Goal: Transaction & Acquisition: Purchase product/service

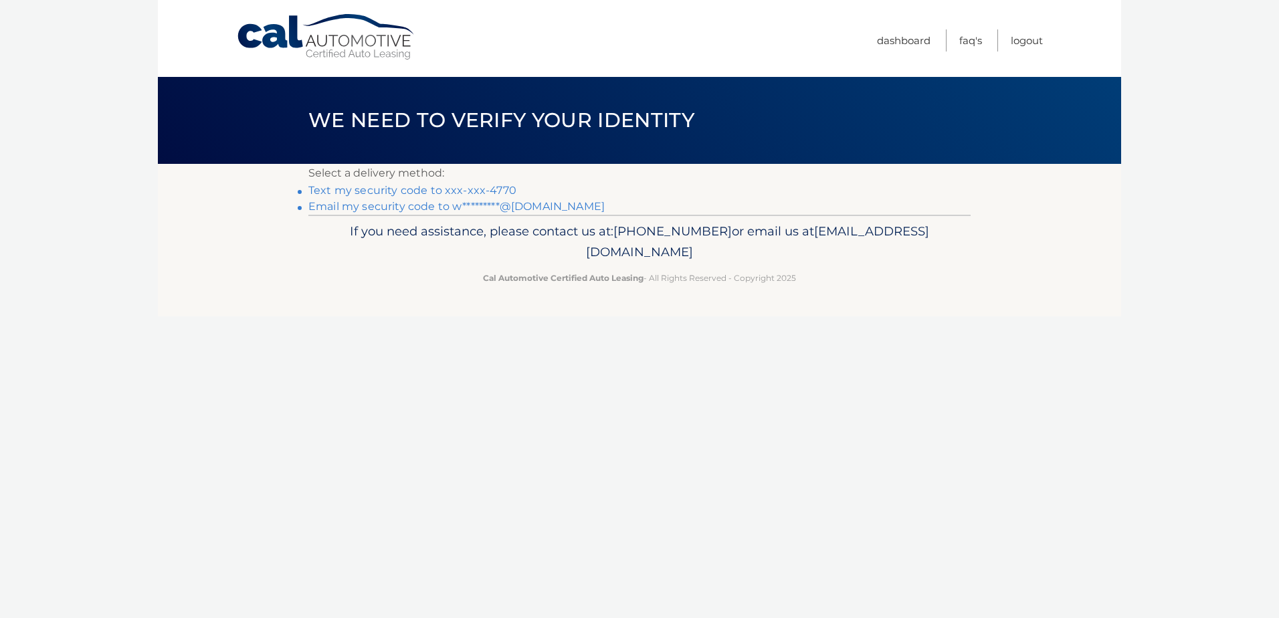
click at [450, 193] on link "Text my security code to xxx-xxx-4770" at bounding box center [412, 190] width 208 height 13
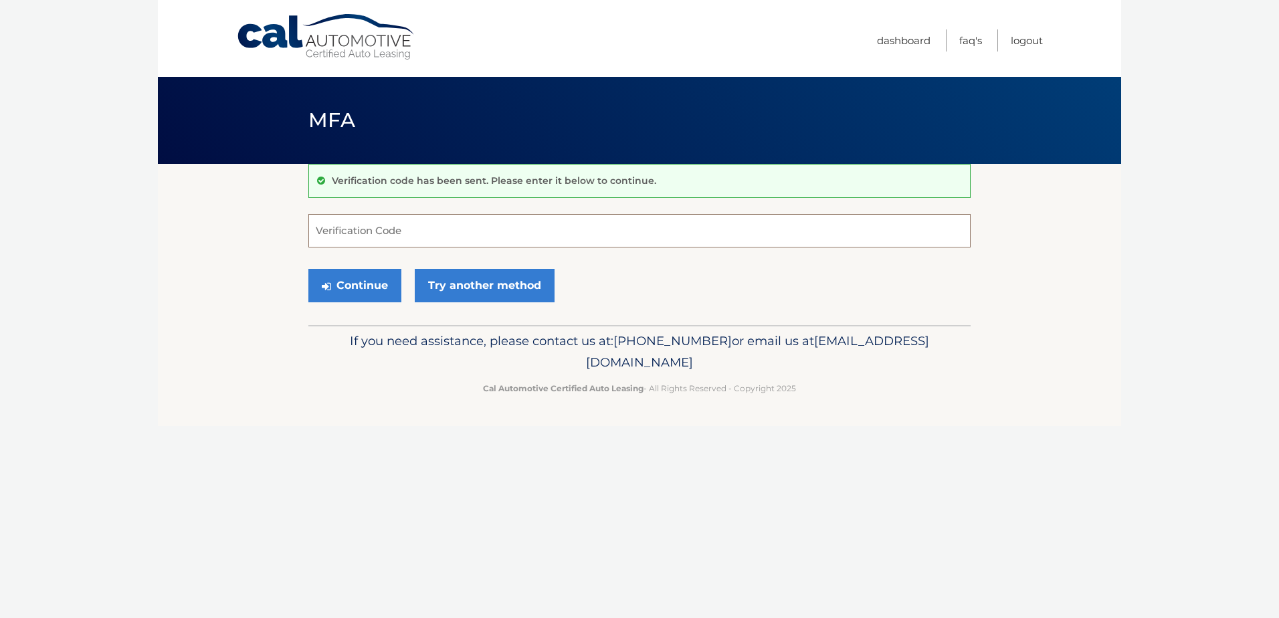
click at [433, 233] on input "Verification Code" at bounding box center [639, 230] width 662 height 33
type input "646606"
click at [308, 269] on button "Continue" at bounding box center [354, 285] width 93 height 33
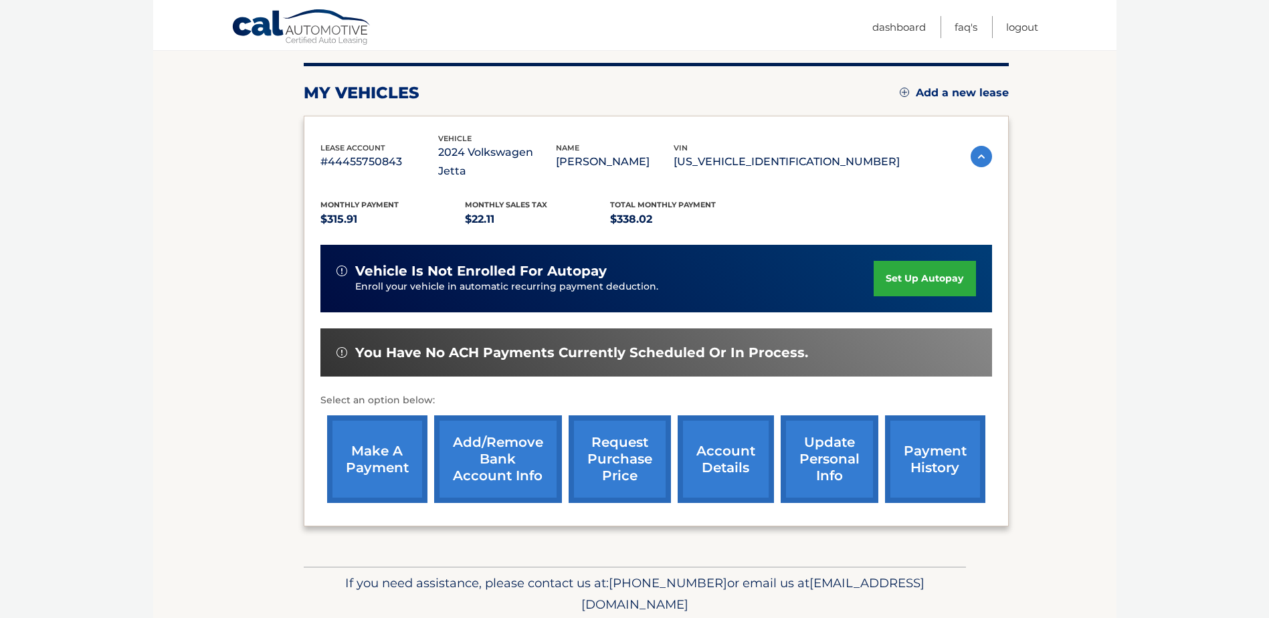
scroll to position [193, 0]
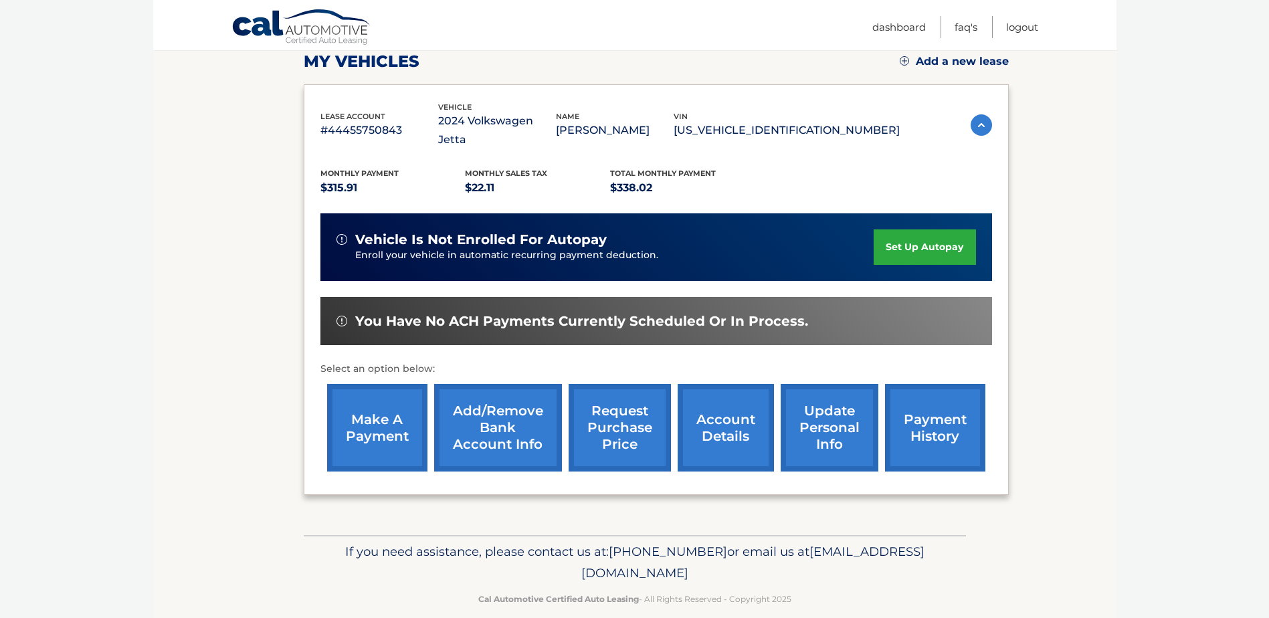
click at [405, 427] on link "make a payment" at bounding box center [377, 428] width 100 height 88
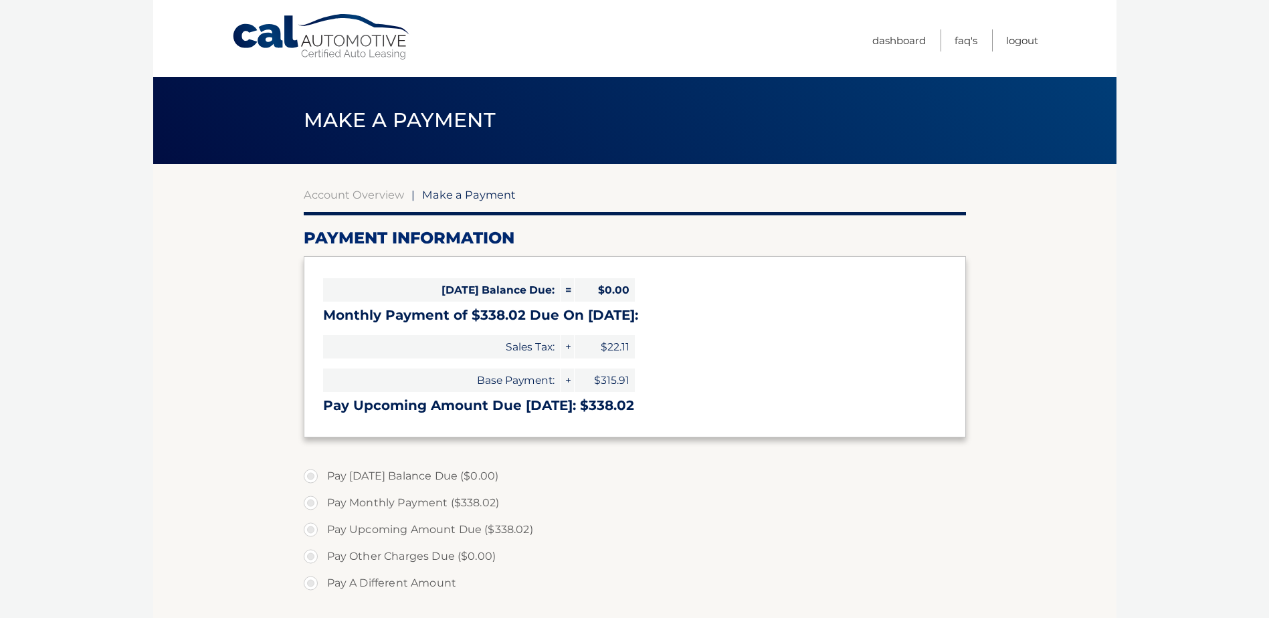
select select "ZDc5MzM3NjgtOGY0ZC00NTRhLTkyYzEtMjllNGUwZTVkYjk2"
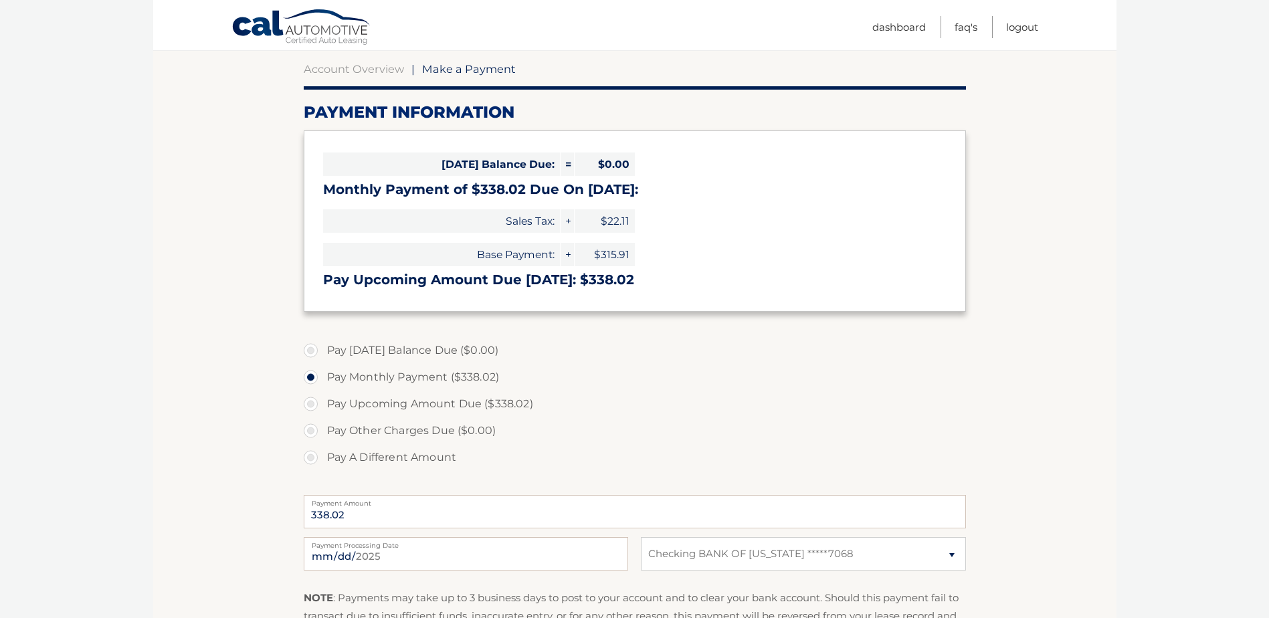
scroll to position [134, 0]
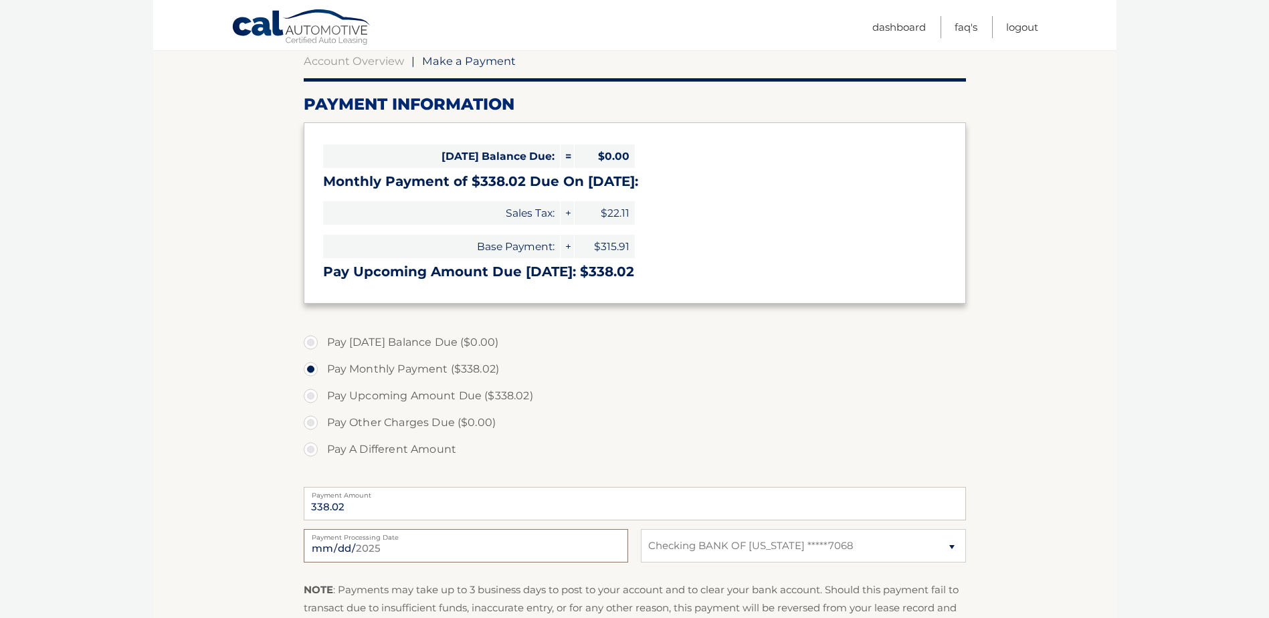
click at [378, 542] on input "2025-09-07" at bounding box center [466, 545] width 324 height 33
type input "2025-10-01"
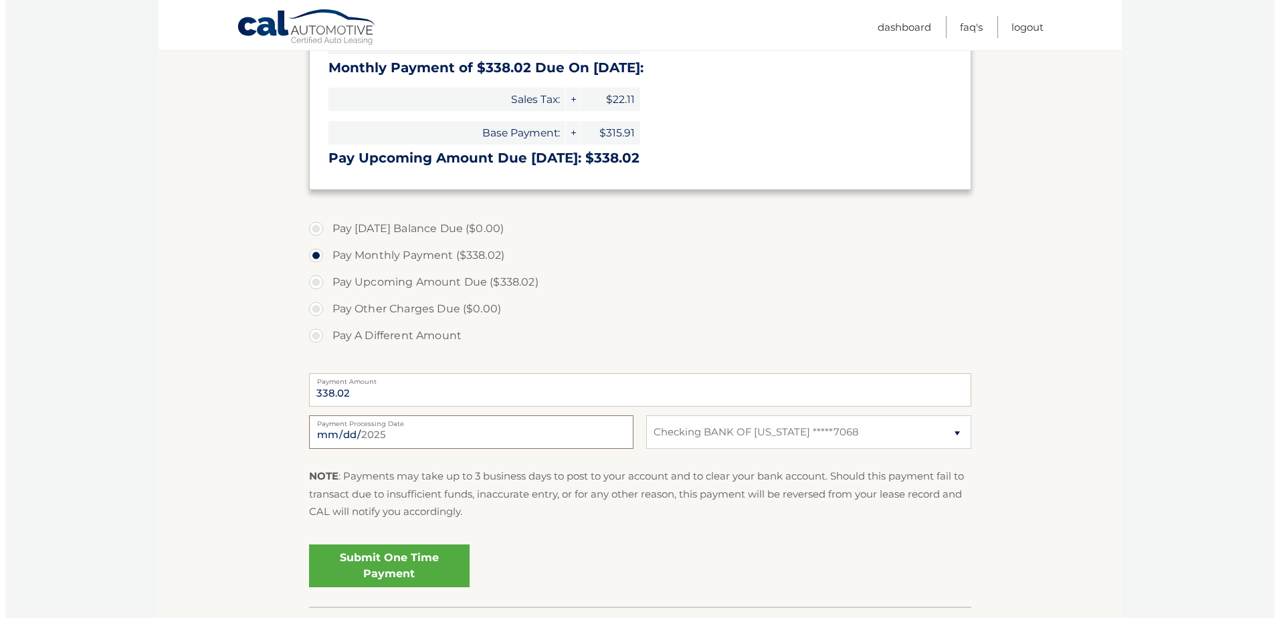
scroll to position [267, 0]
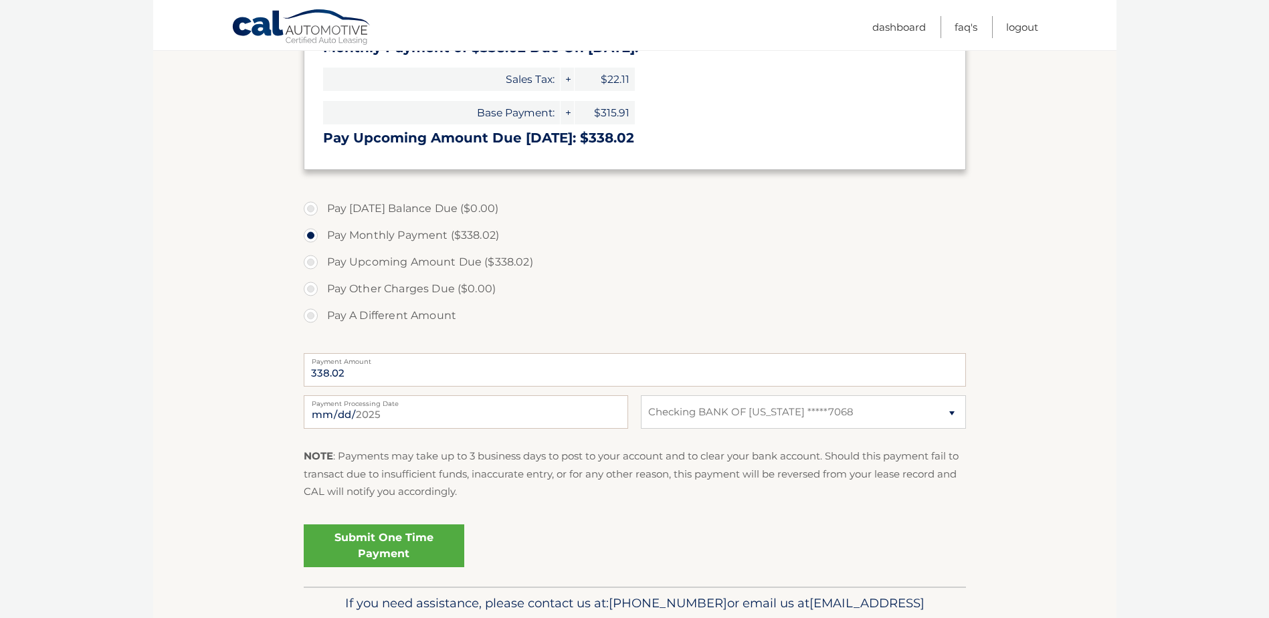
click at [423, 537] on link "Submit One Time Payment" at bounding box center [384, 545] width 160 height 43
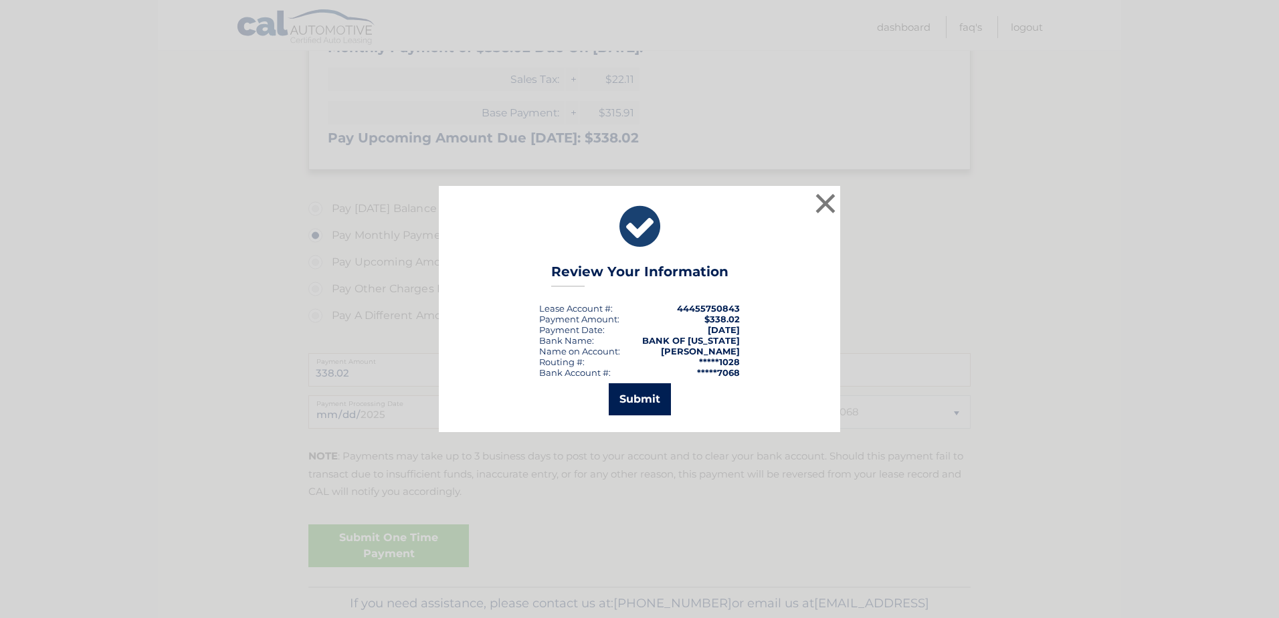
click at [659, 395] on button "Submit" at bounding box center [640, 399] width 62 height 32
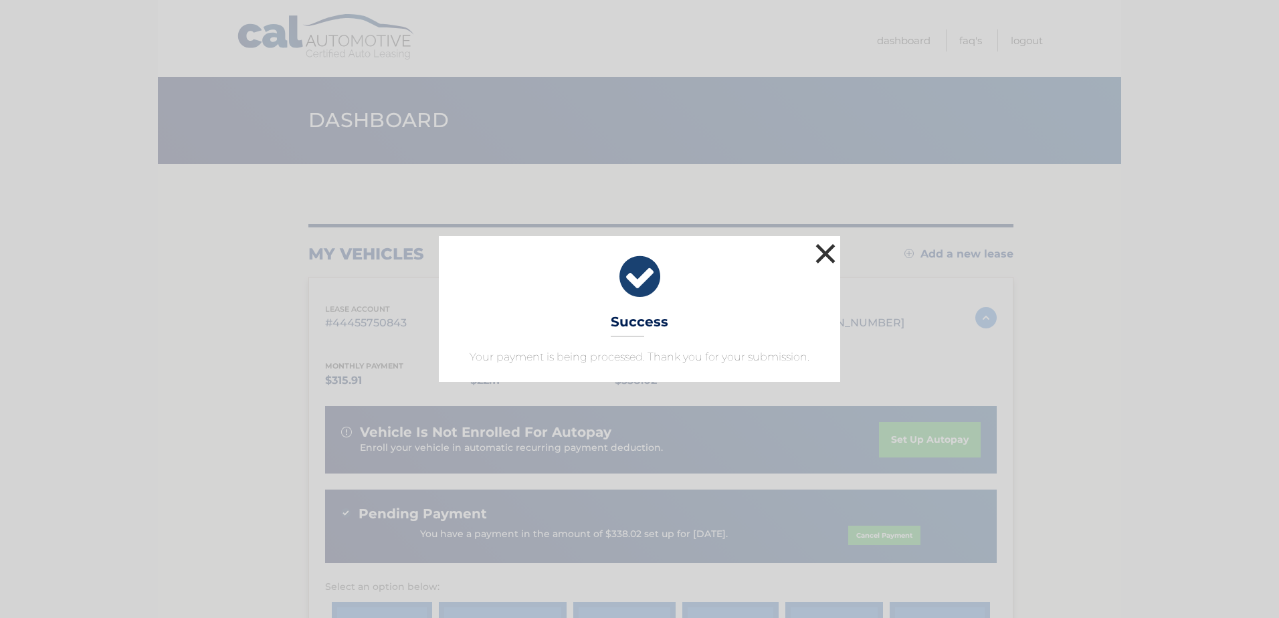
click at [825, 258] on button "×" at bounding box center [825, 253] width 27 height 27
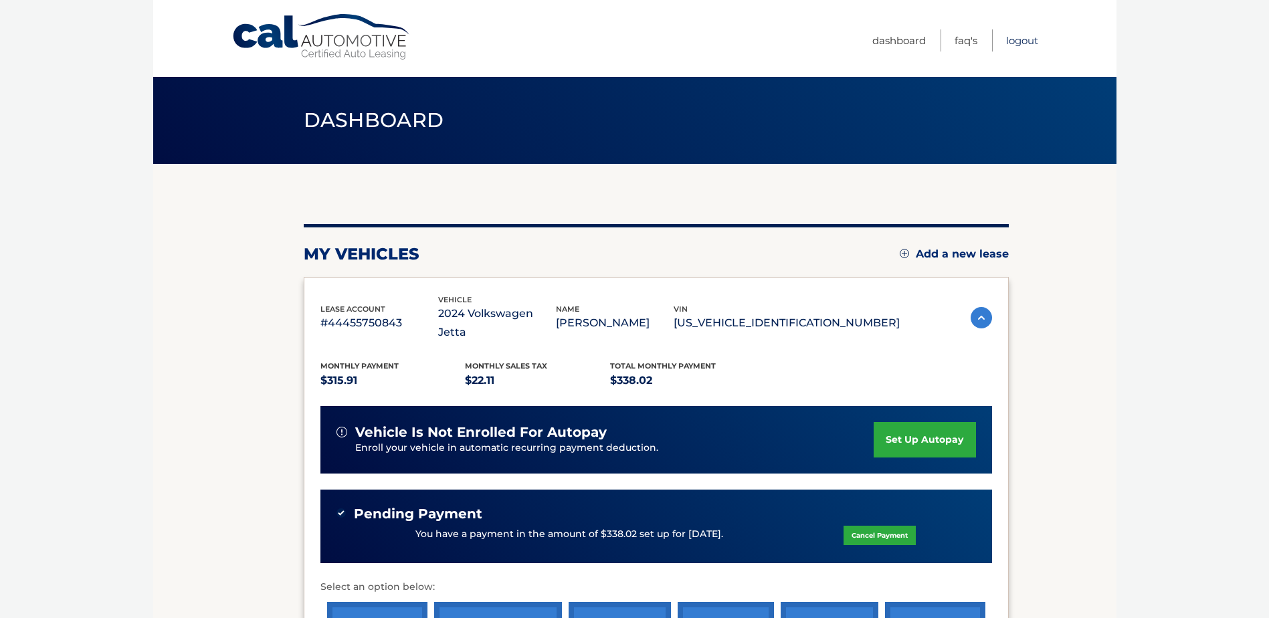
click at [1030, 40] on link "Logout" at bounding box center [1022, 40] width 32 height 22
